Goal: Transaction & Acquisition: Purchase product/service

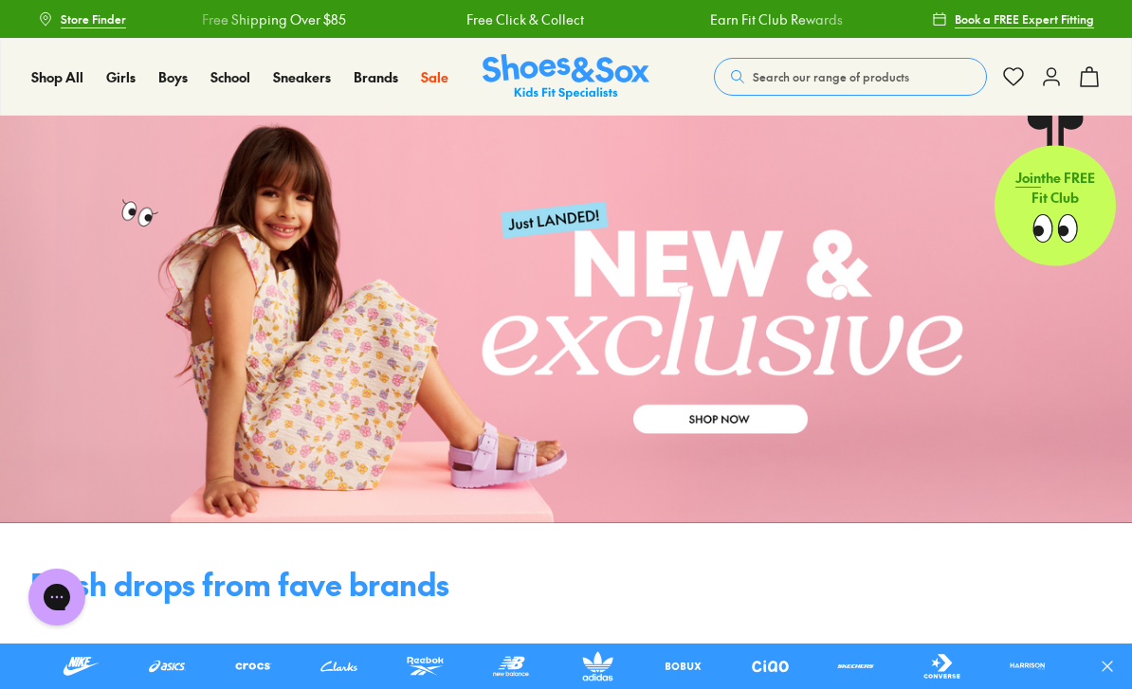
click at [229, 388] on span "Black School Shoes" at bounding box center [264, 376] width 131 height 23
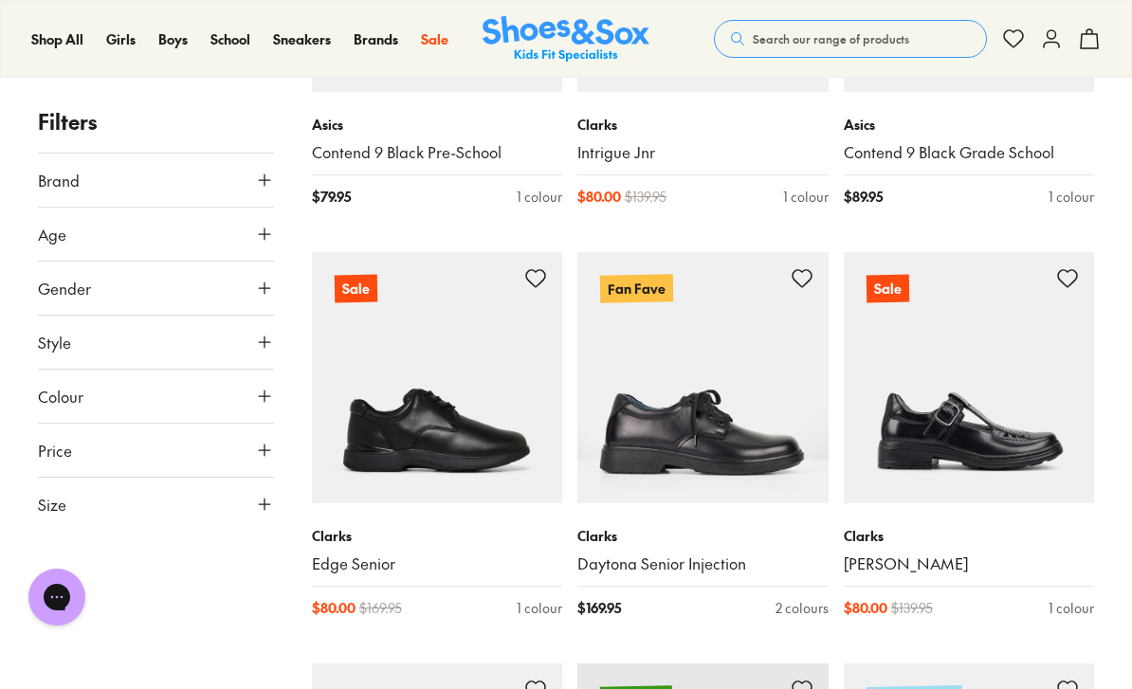
scroll to position [580, 0]
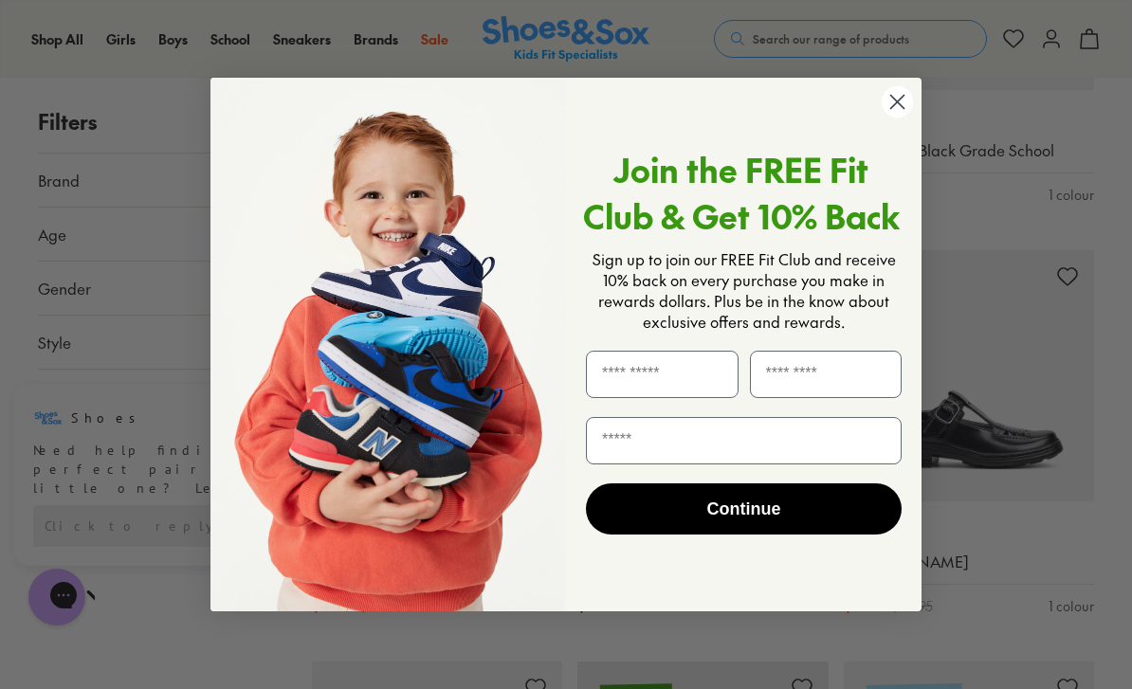
click at [893, 109] on icon "Close dialog" at bounding box center [897, 102] width 13 height 13
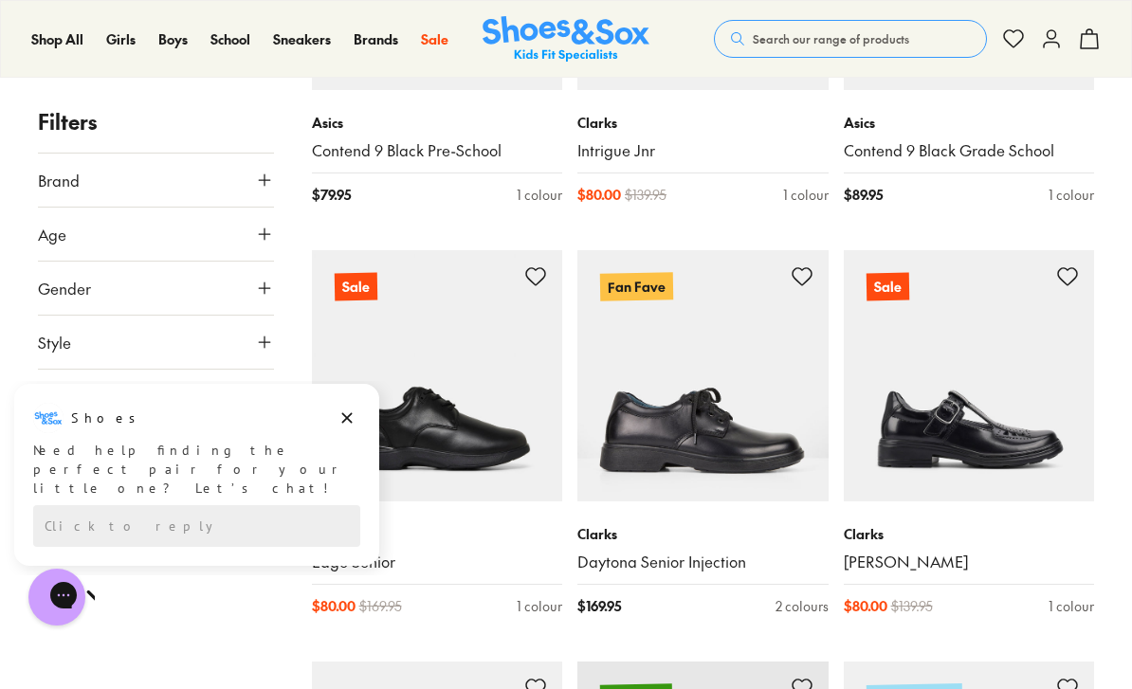
click at [261, 177] on icon at bounding box center [264, 180] width 19 height 19
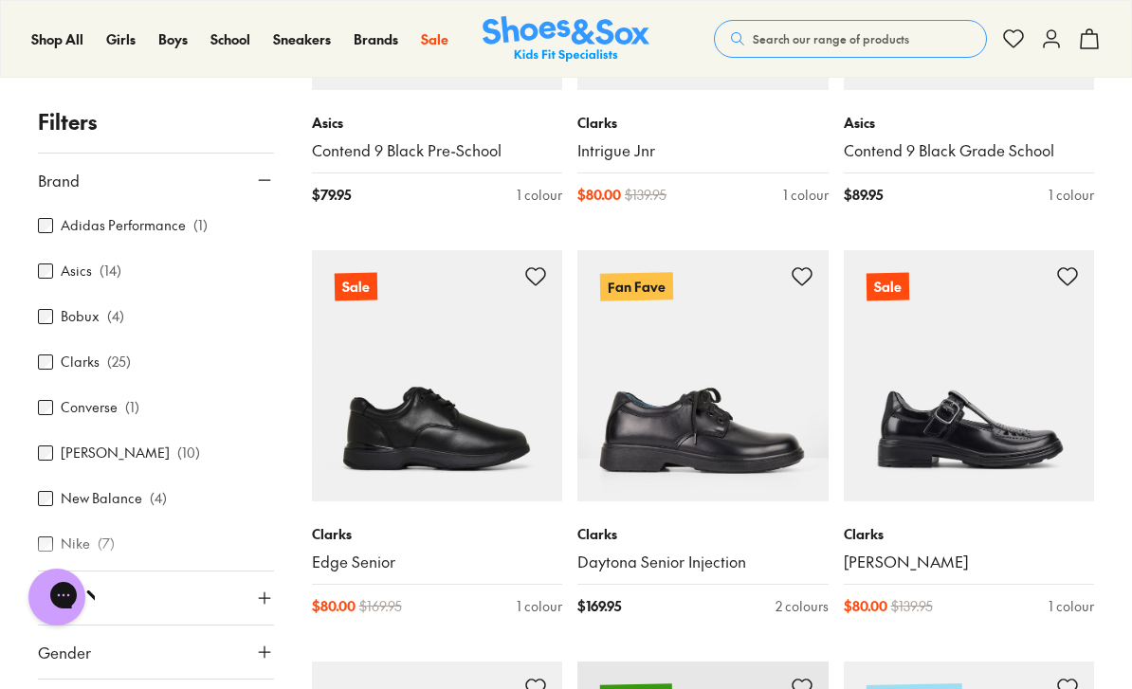
click at [342, 472] on img at bounding box center [437, 375] width 251 height 251
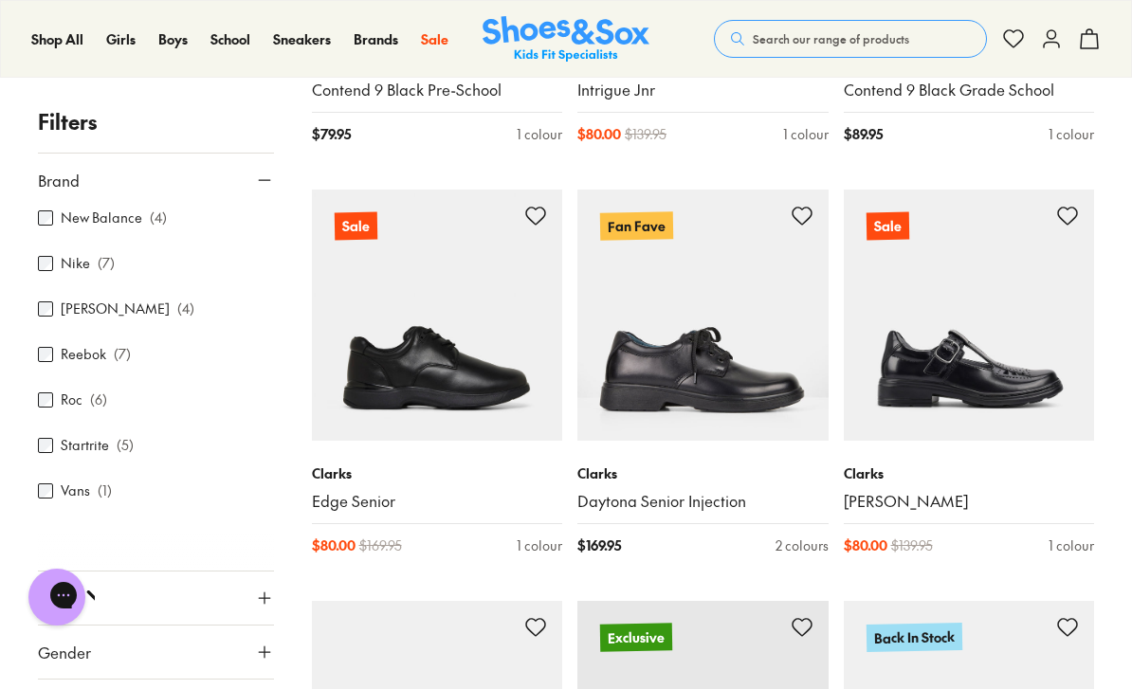
scroll to position [281, 0]
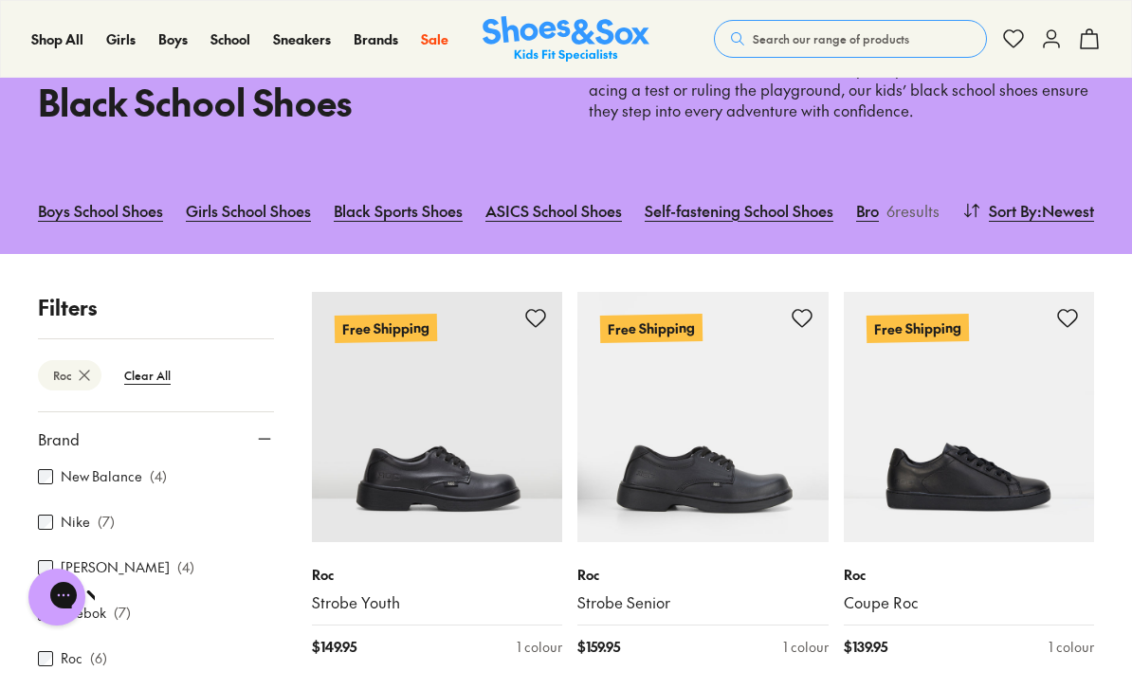
scroll to position [166, 0]
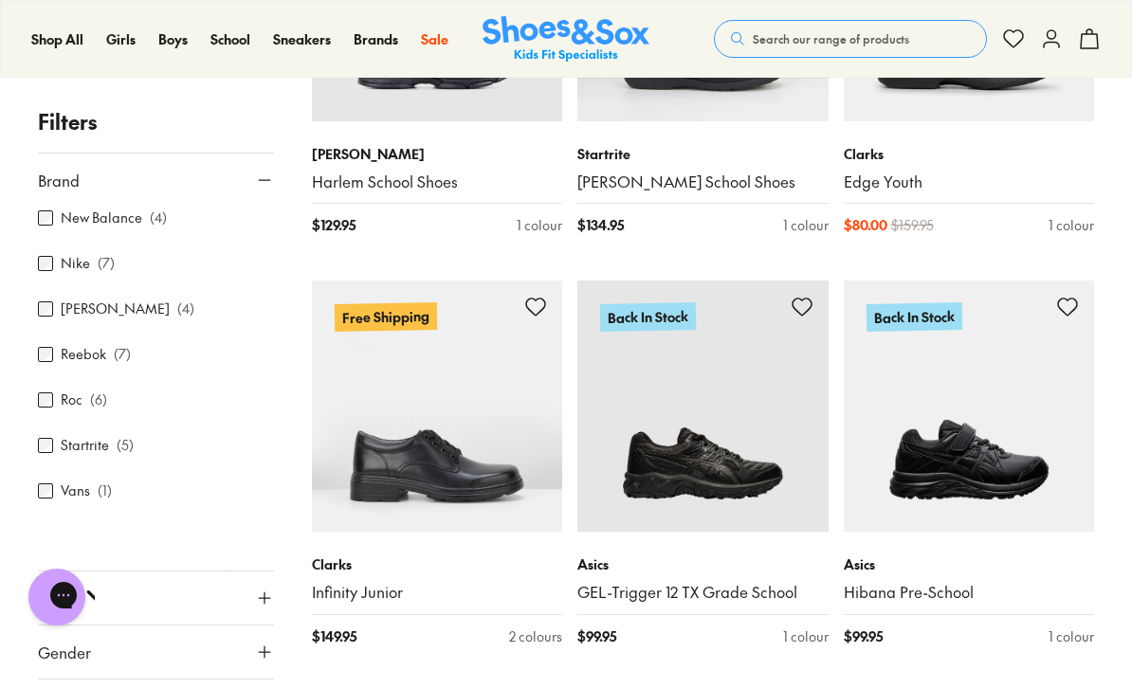
scroll to position [3840, 0]
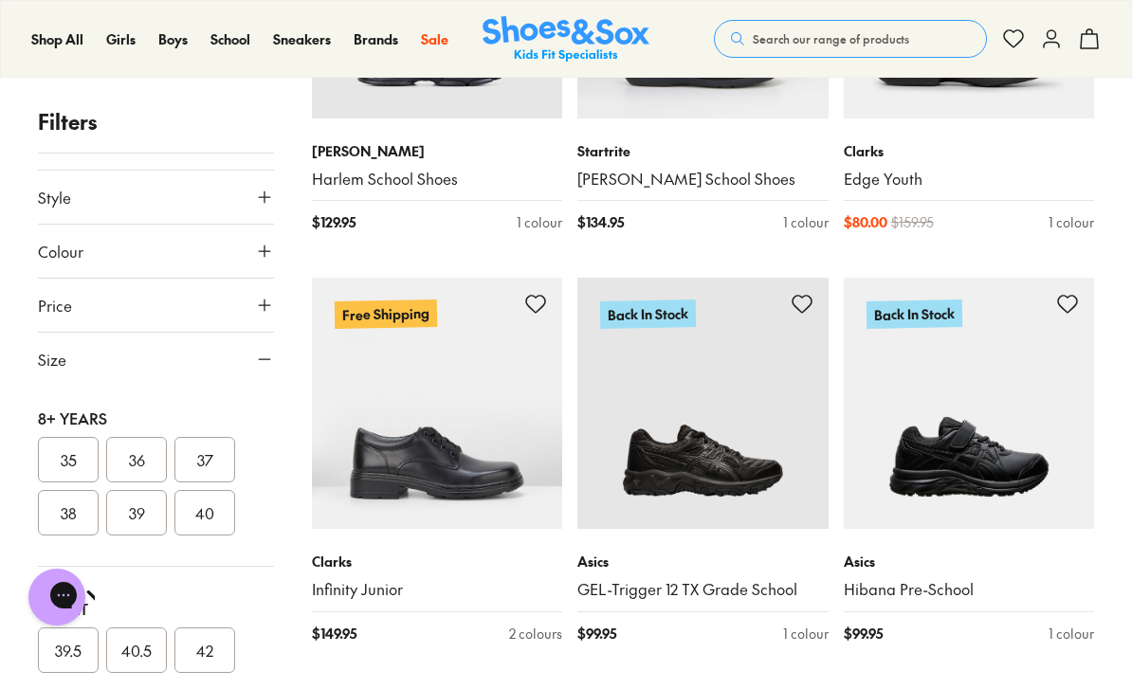
scroll to position [441, 0]
click at [124, 513] on button "39" at bounding box center [136, 513] width 61 height 46
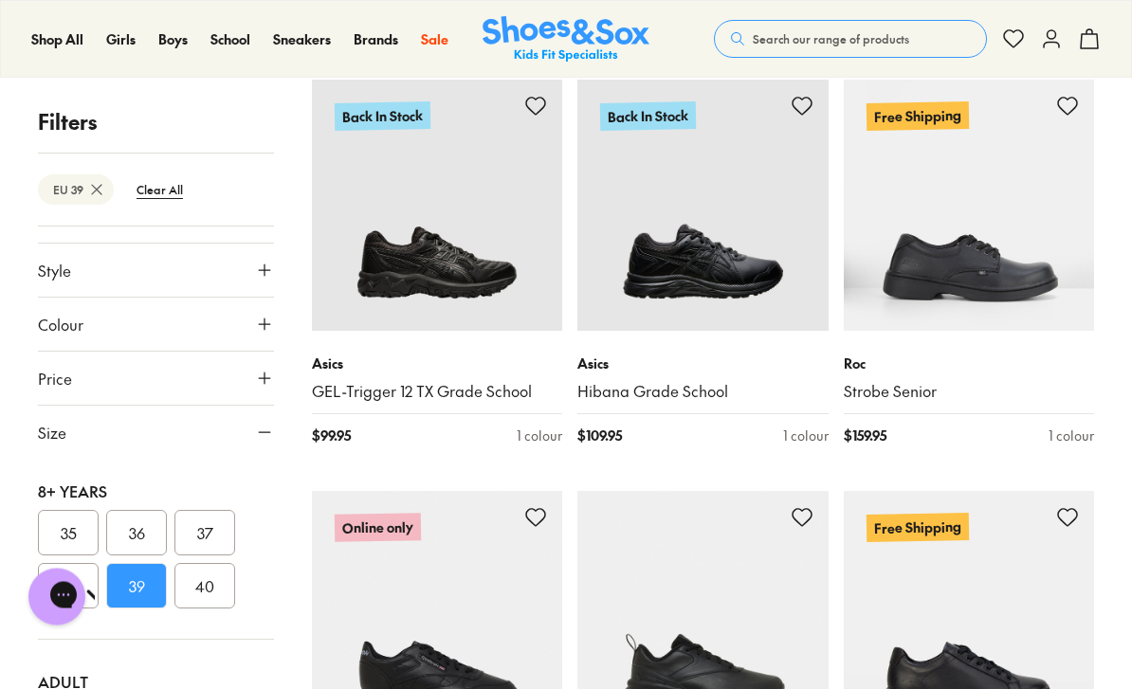
scroll to position [755, 0]
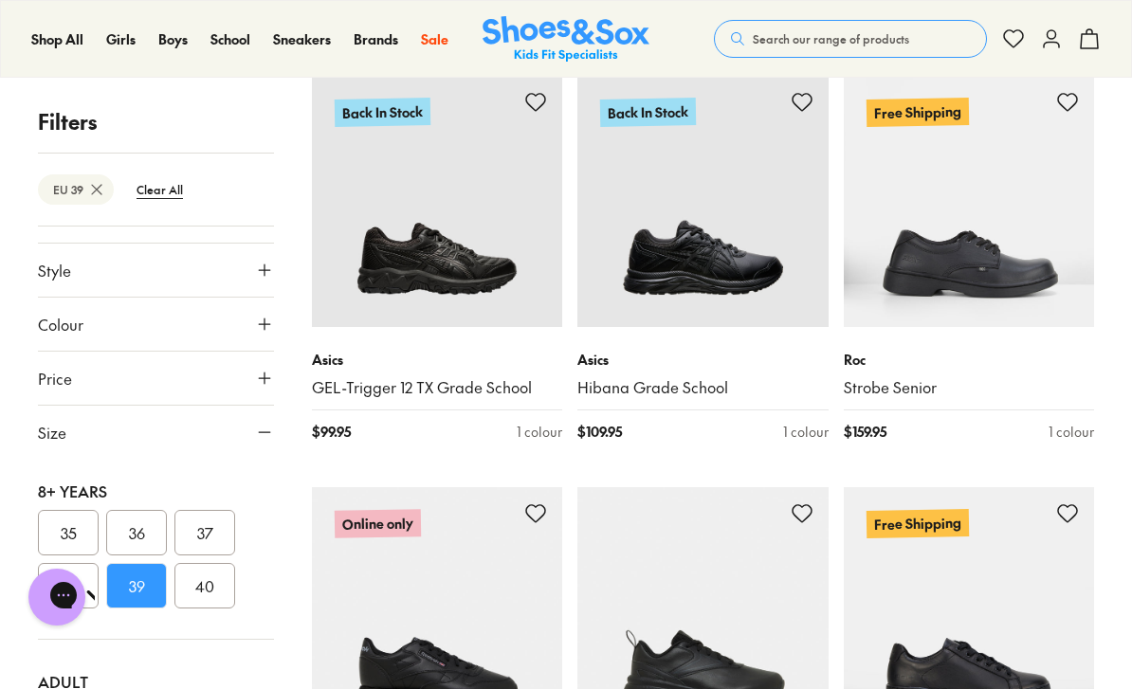
click at [959, 211] on img at bounding box center [969, 201] width 251 height 251
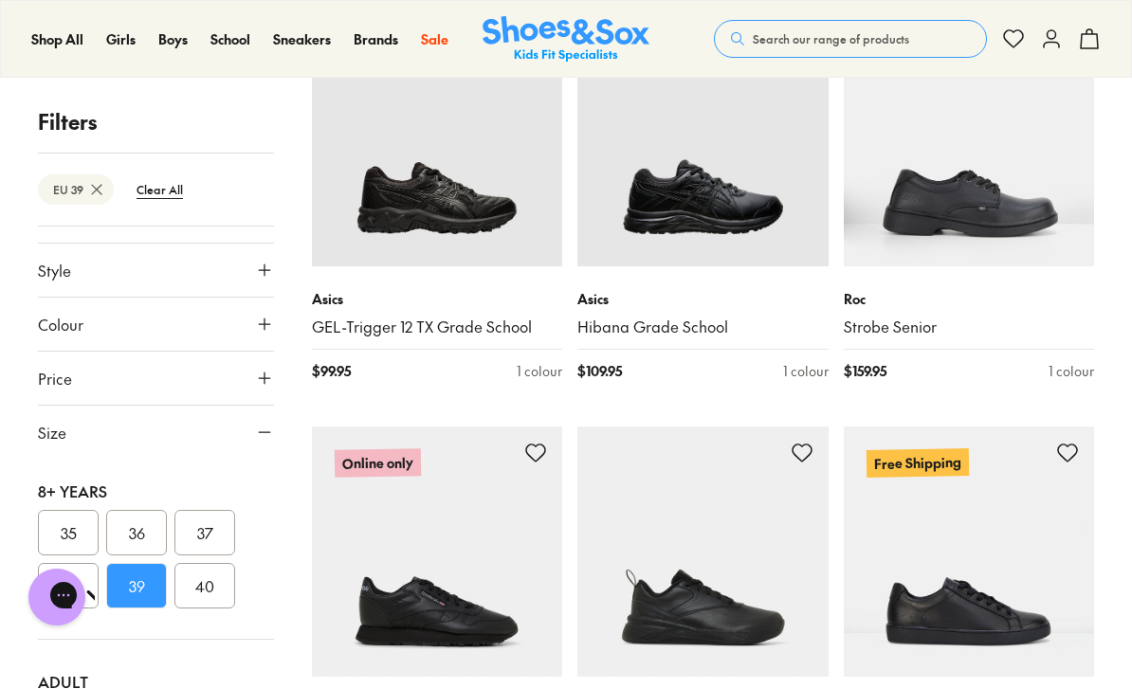
click at [266, 429] on icon at bounding box center [264, 432] width 19 height 19
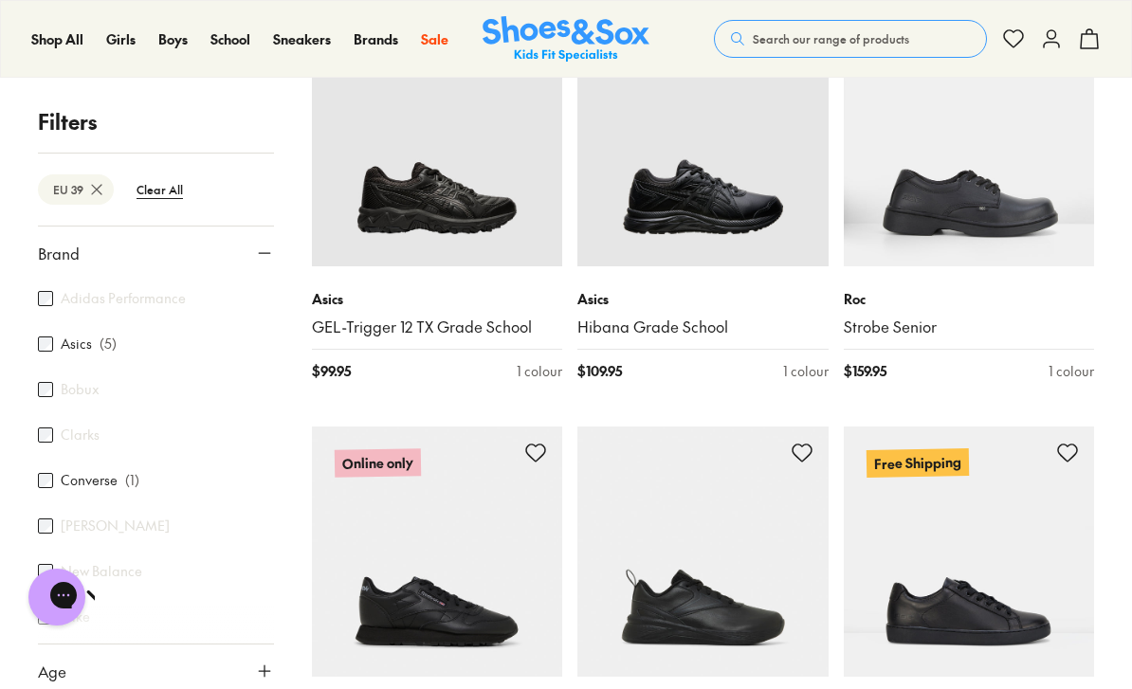
scroll to position [0, 0]
click at [262, 250] on icon at bounding box center [264, 253] width 19 height 19
click at [163, 387] on button "Gender" at bounding box center [156, 361] width 236 height 53
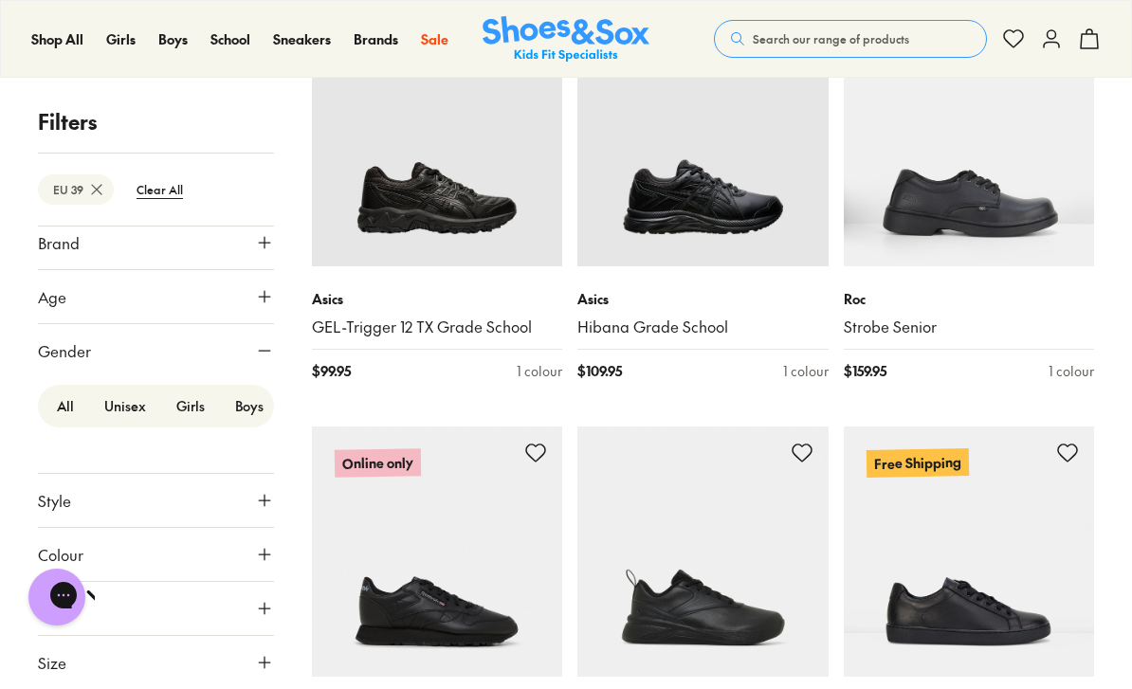
scroll to position [10, 0]
click at [196, 403] on label "Girls" at bounding box center [190, 406] width 59 height 35
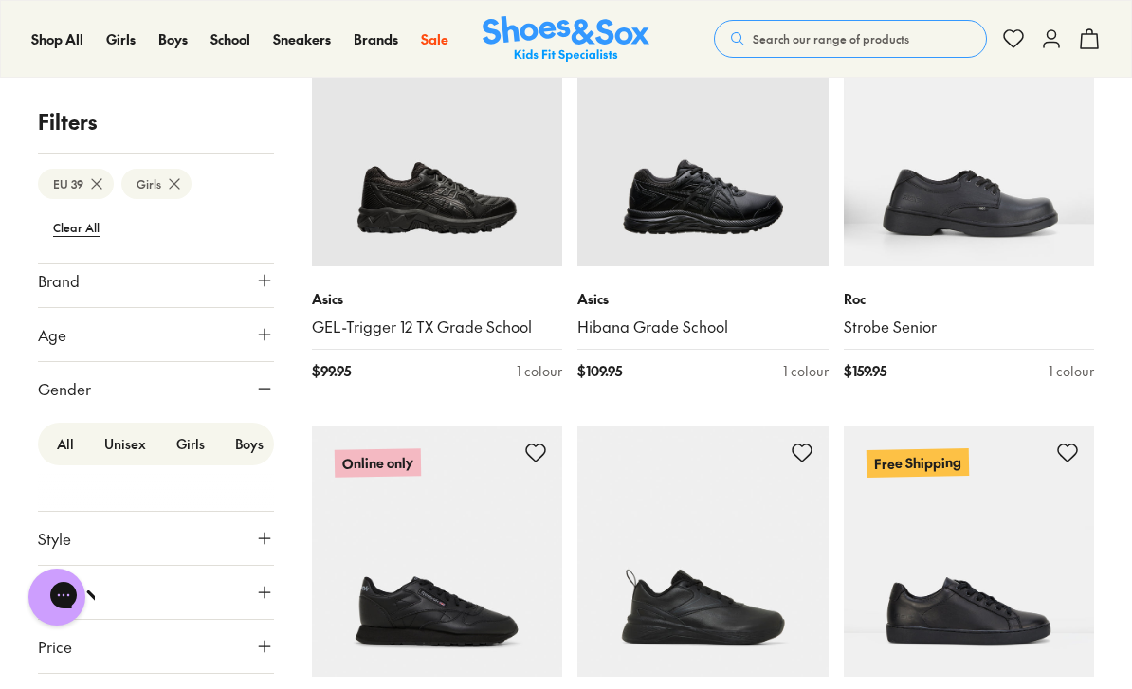
scroll to position [182, 0]
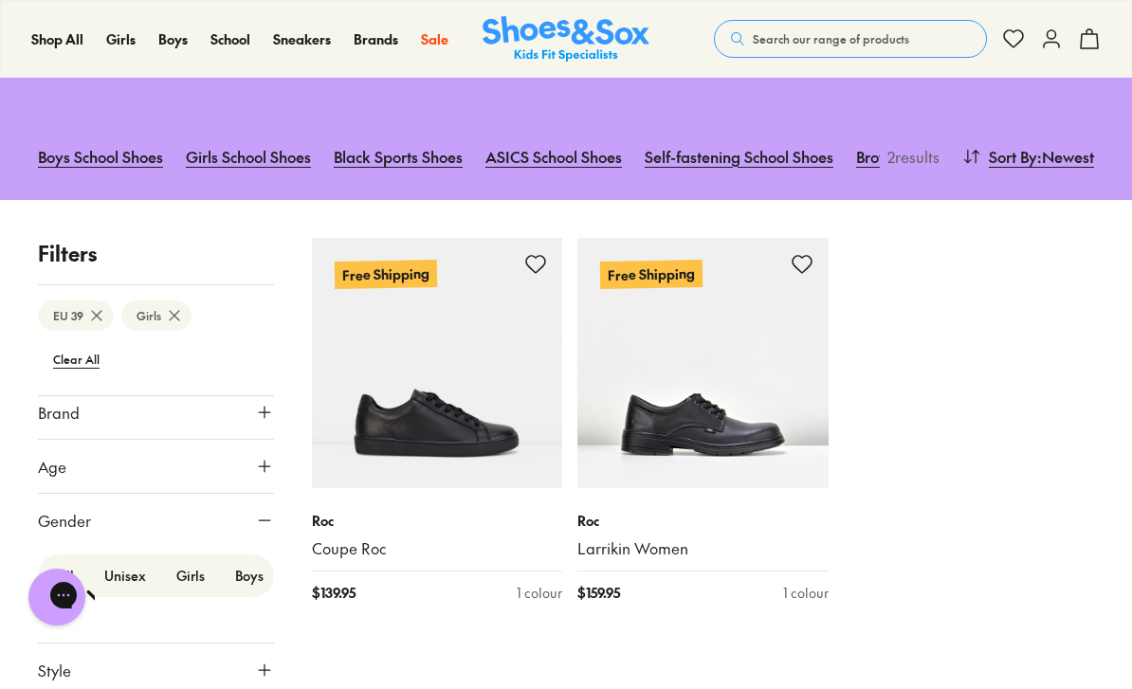
click at [89, 310] on icon at bounding box center [96, 315] width 19 height 19
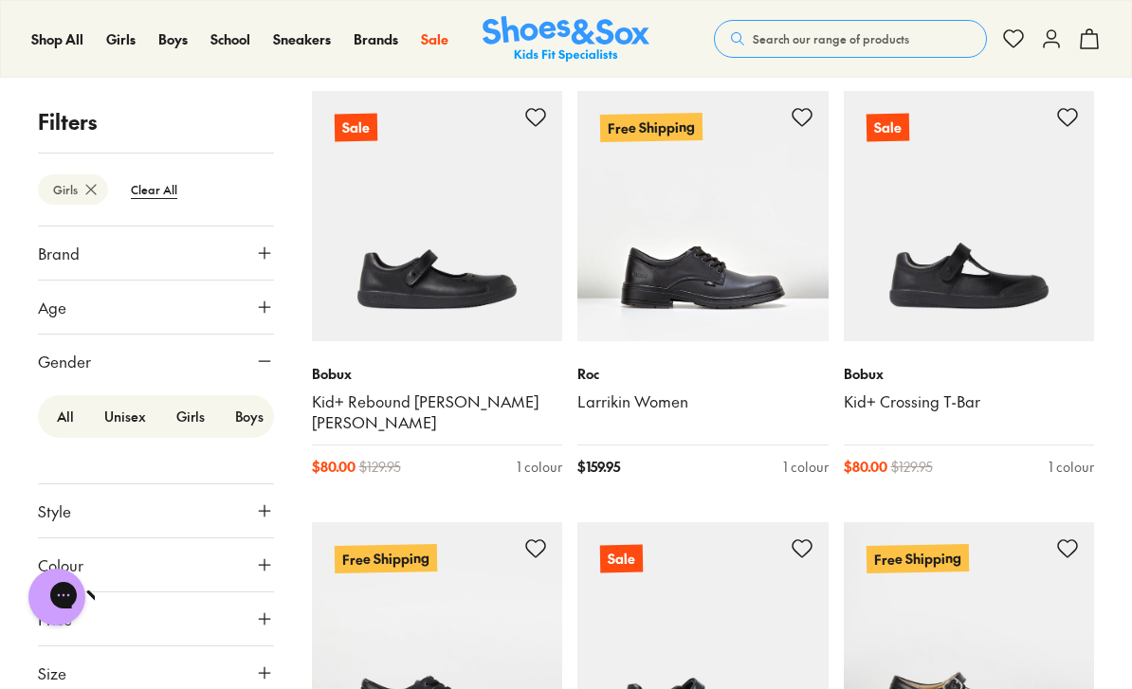
scroll to position [3226, 0]
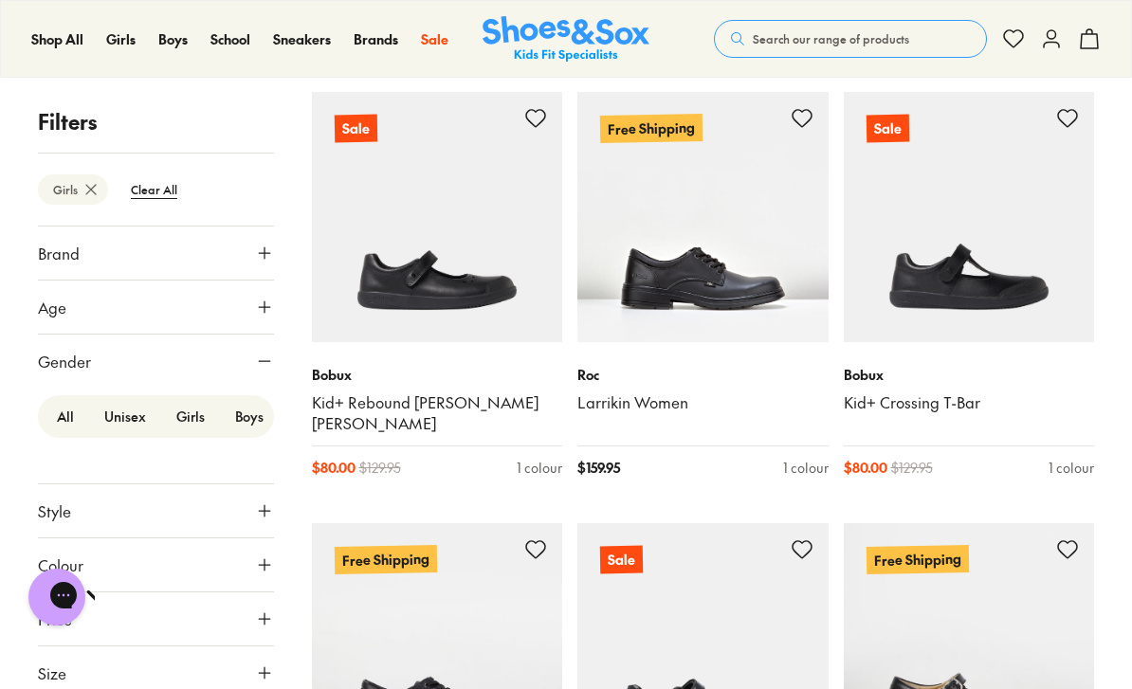
click at [739, 260] on img at bounding box center [702, 217] width 251 height 251
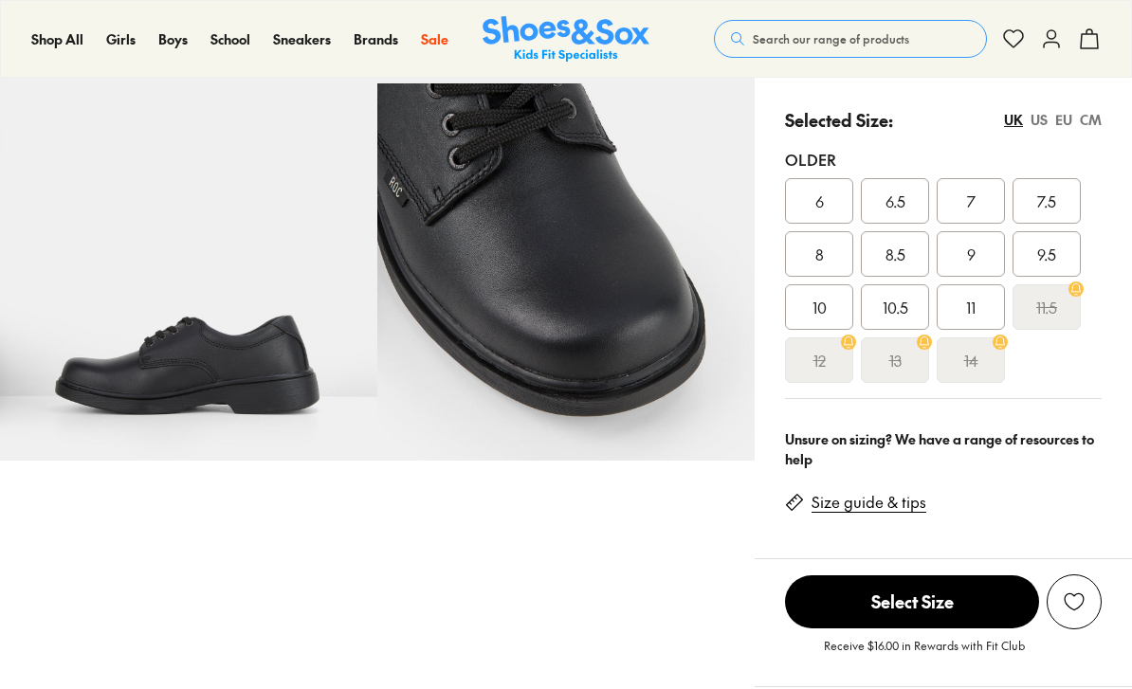
scroll to position [416, 0]
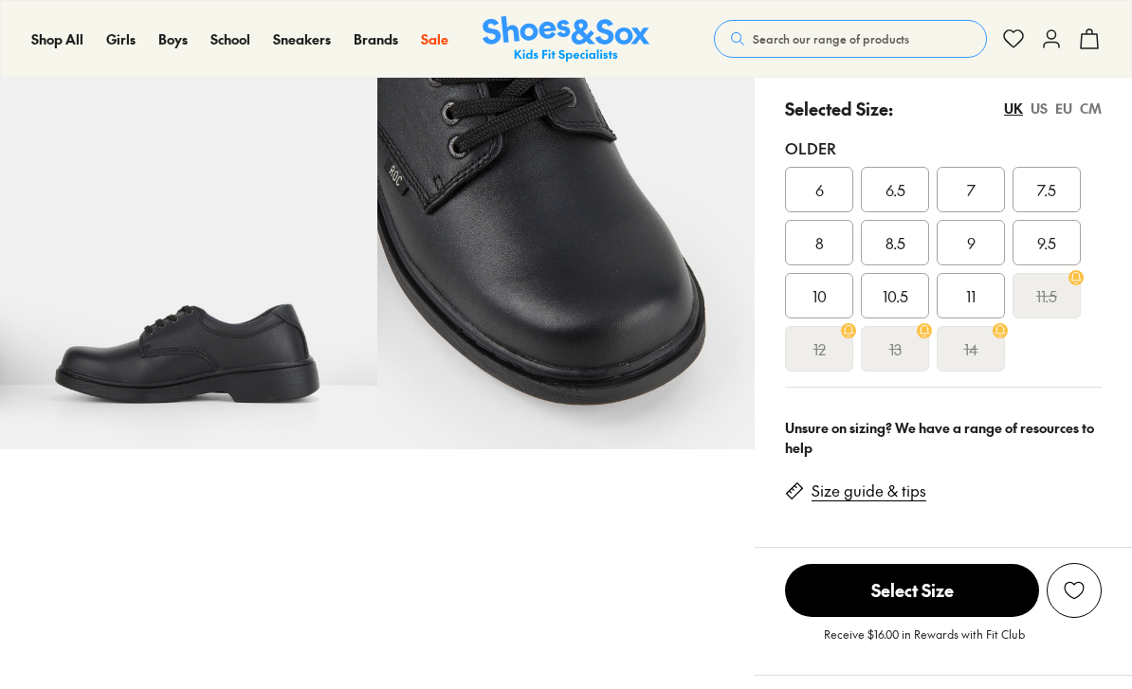
select select "*"
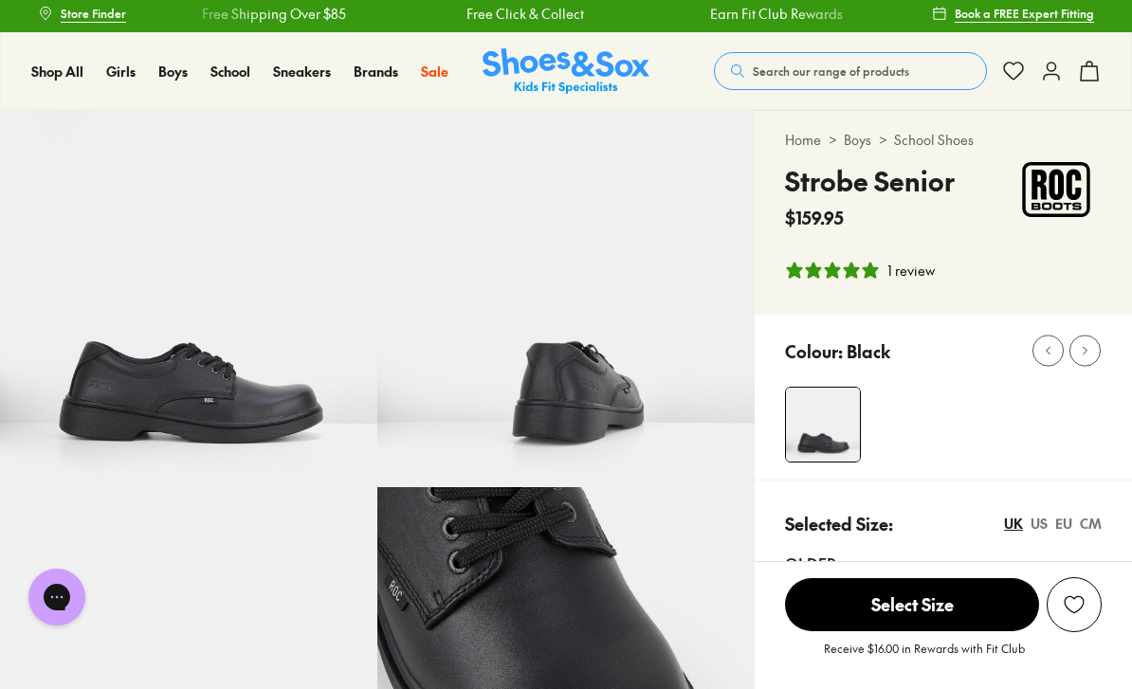
scroll to position [0, 0]
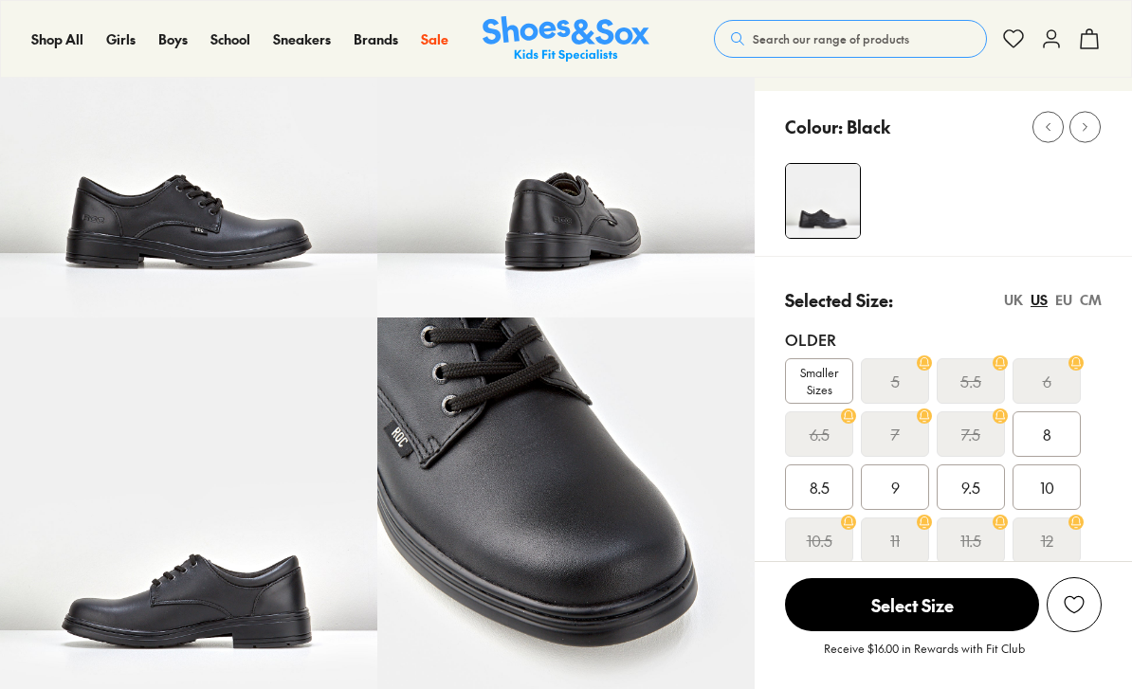
scroll to position [178, 0]
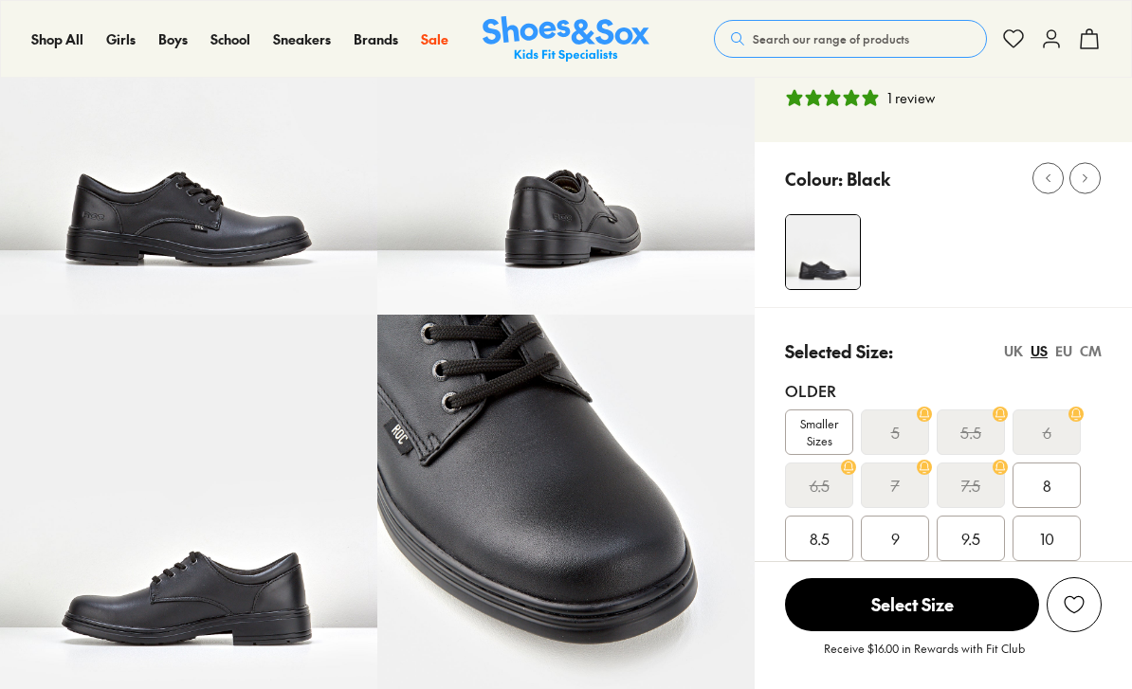
select select "*"
click at [1012, 355] on div "UK" at bounding box center [1013, 351] width 19 height 20
click at [1070, 349] on div "EU" at bounding box center [1063, 351] width 17 height 20
click at [1041, 491] on span "39" at bounding box center [1047, 485] width 16 height 23
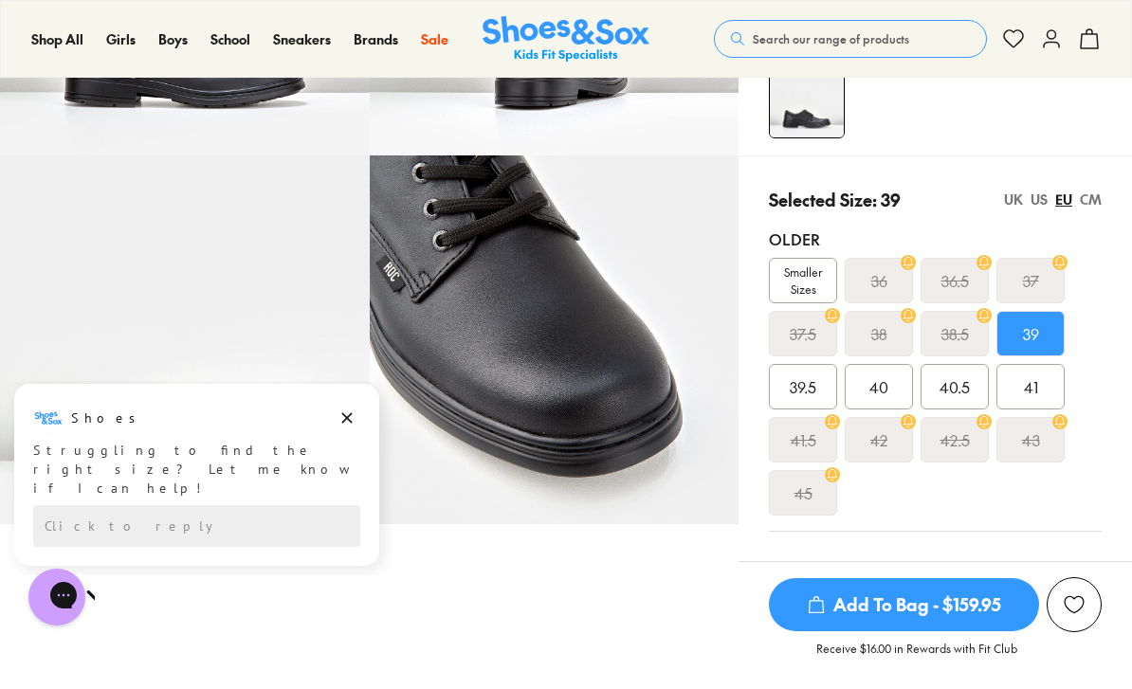
click at [327, 427] on div "Shoes" at bounding box center [196, 418] width 327 height 30
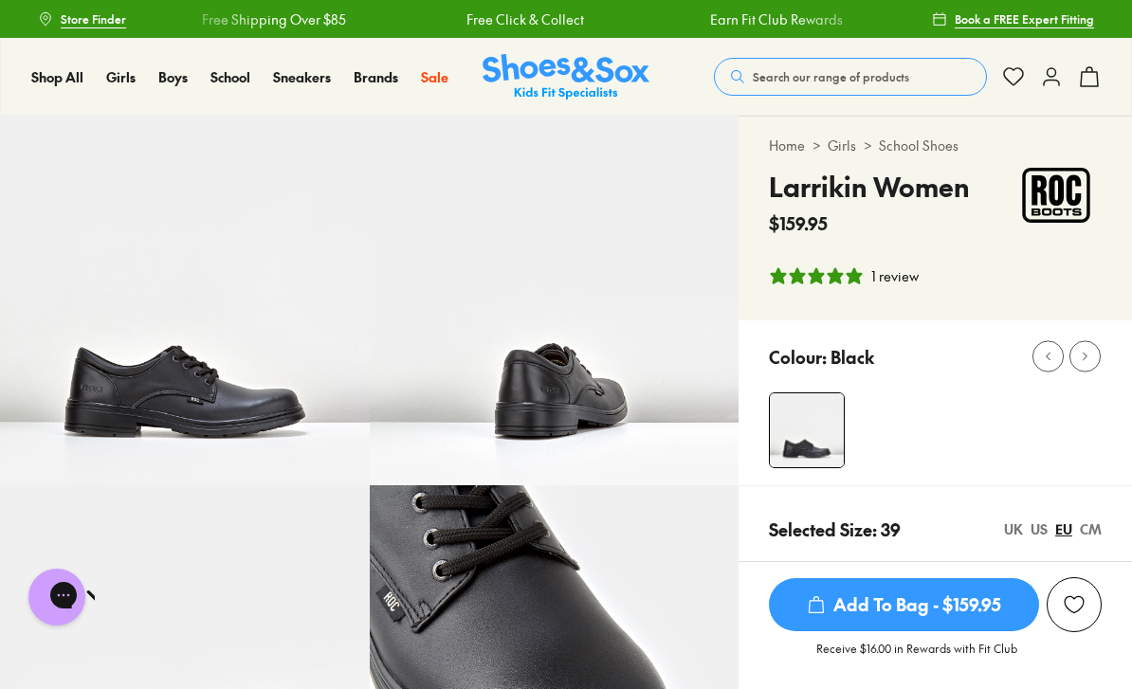
click at [356, 419] on img at bounding box center [185, 301] width 370 height 370
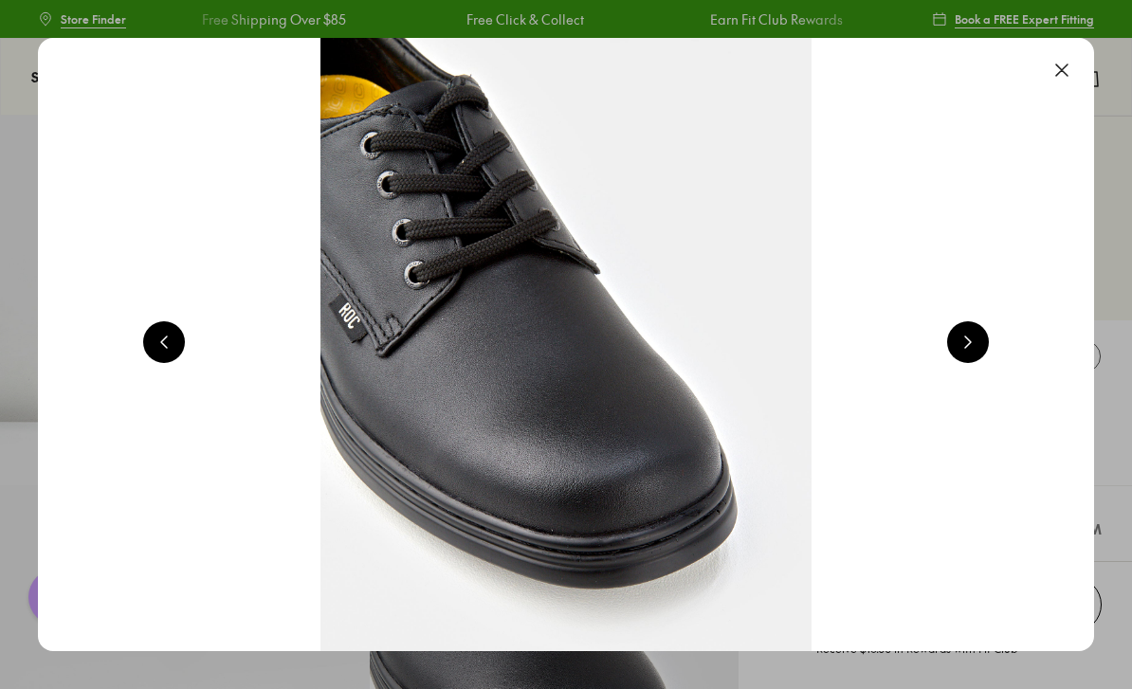
scroll to position [0, 1056]
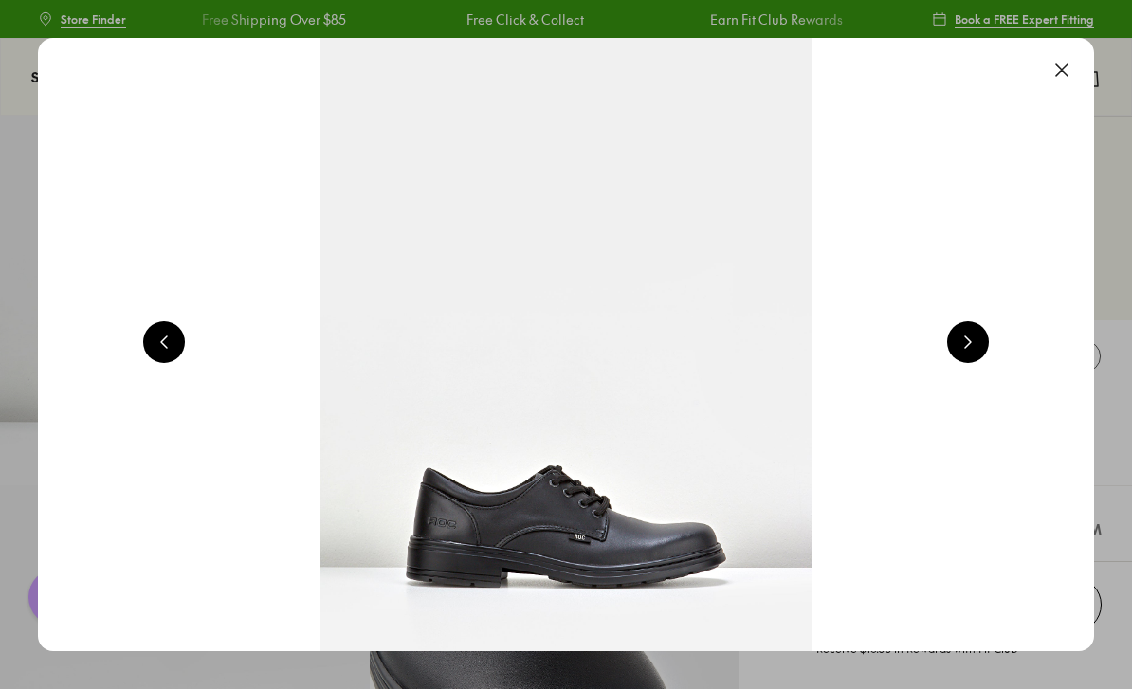
click at [1063, 63] on button at bounding box center [1062, 70] width 42 height 42
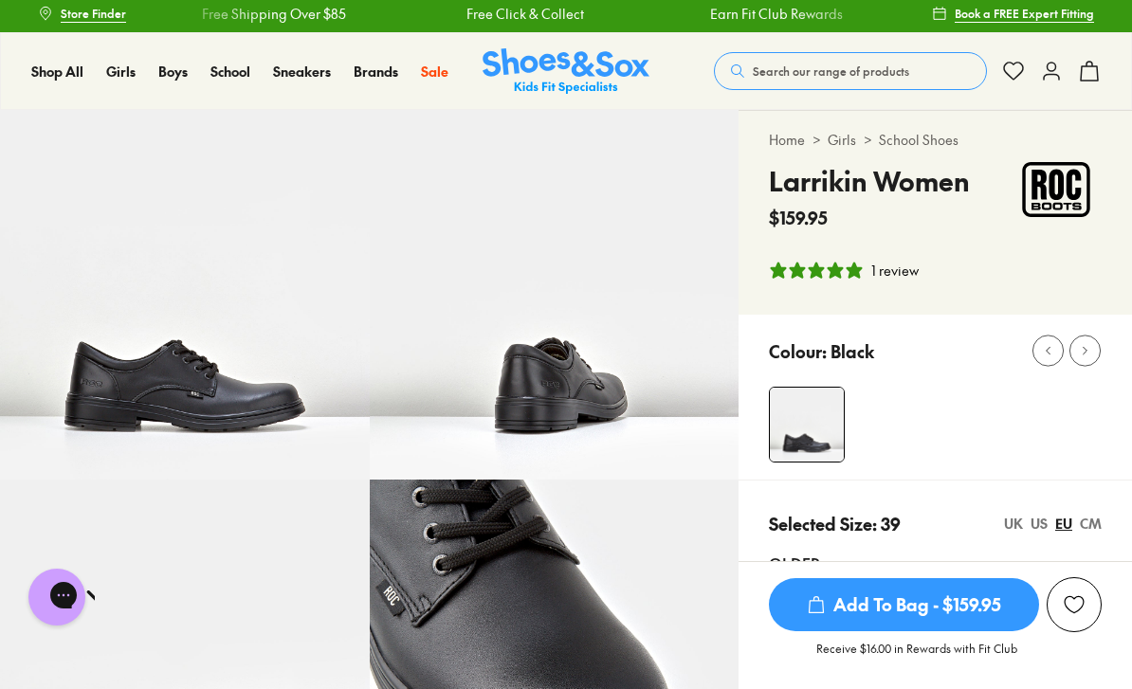
scroll to position [0, 0]
